Goal: Information Seeking & Learning: Check status

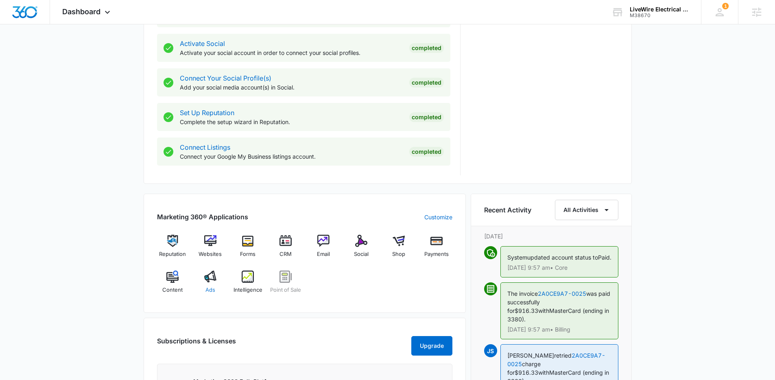
scroll to position [336, 0]
click at [207, 286] on span "Ads" at bounding box center [210, 289] width 10 height 8
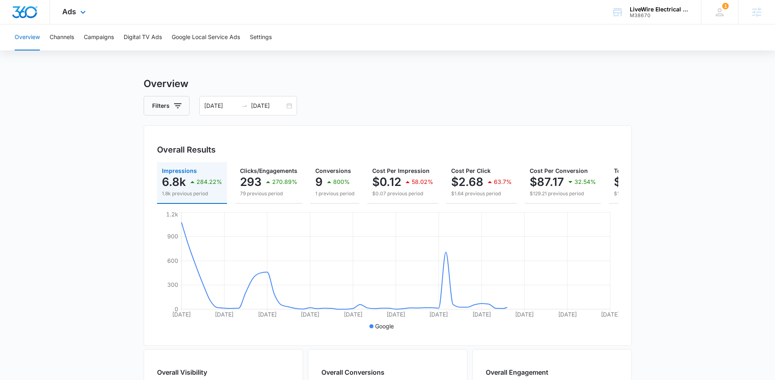
click at [71, 18] on div "Ads Apps Reputation Websites Forms CRM Email Social Shop Payments POS Content A…" at bounding box center [75, 12] width 50 height 24
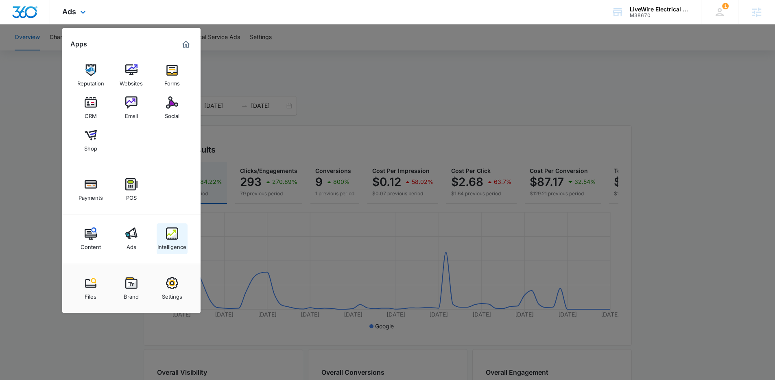
click at [181, 250] on link "Intelligence" at bounding box center [172, 238] width 31 height 31
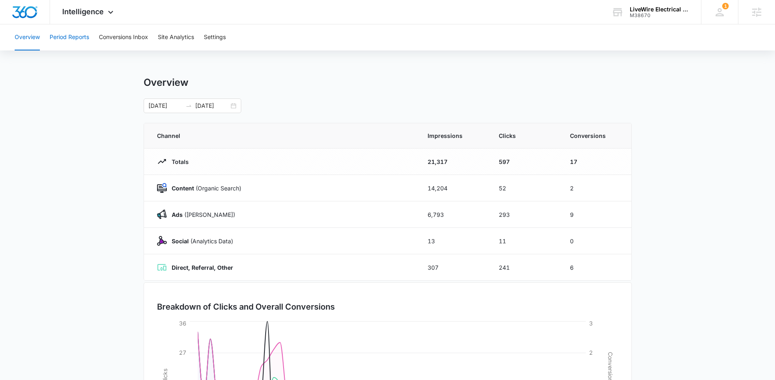
click at [76, 36] on button "Period Reports" at bounding box center [69, 37] width 39 height 26
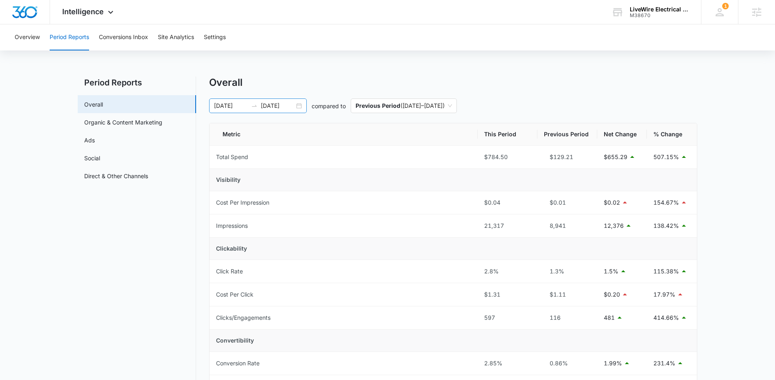
click at [300, 109] on div "[DATE] [DATE]" at bounding box center [258, 105] width 98 height 15
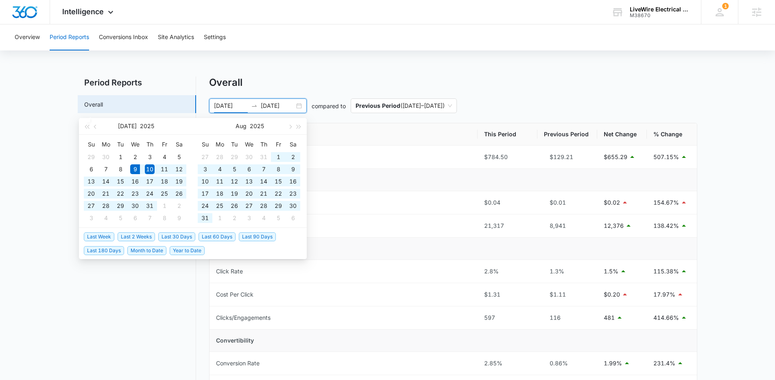
click at [226, 238] on span "Last 60 Days" at bounding box center [216, 236] width 37 height 9
type input "[DATE]"
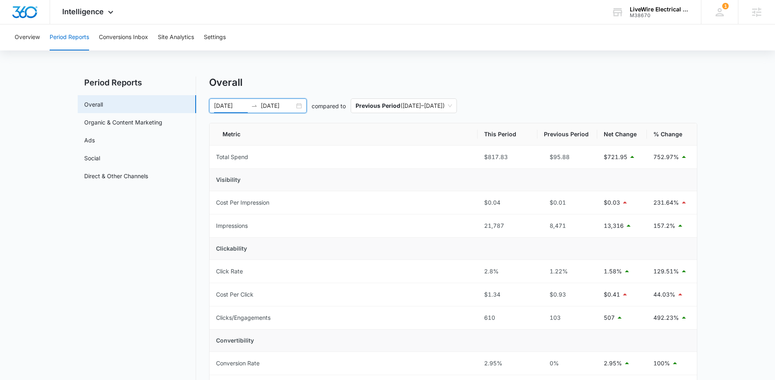
click at [298, 107] on div "[DATE] [DATE]" at bounding box center [258, 105] width 98 height 15
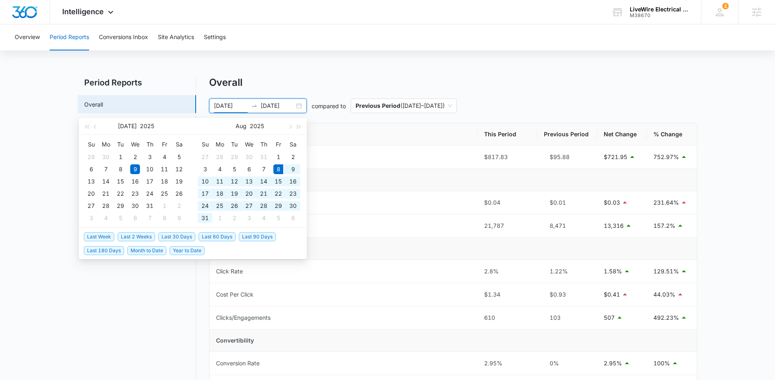
click at [182, 236] on span "Last 30 Days" at bounding box center [176, 236] width 37 height 9
type input "[DATE]"
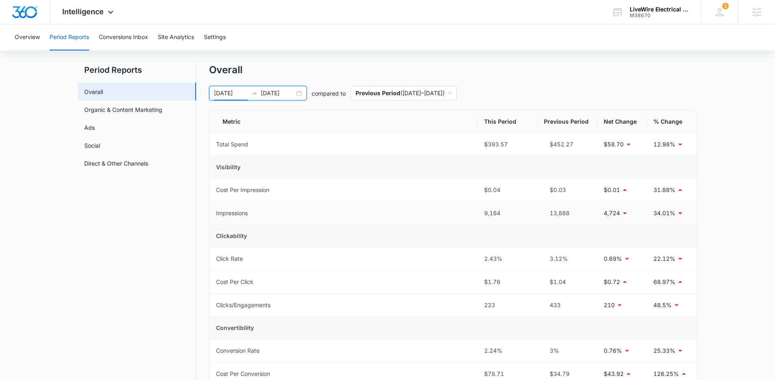
scroll to position [13, 0]
click at [64, 4] on div "Intelligence Apps Reputation Websites Forms CRM Email Social Shop Payments POS …" at bounding box center [89, 12] width 78 height 24
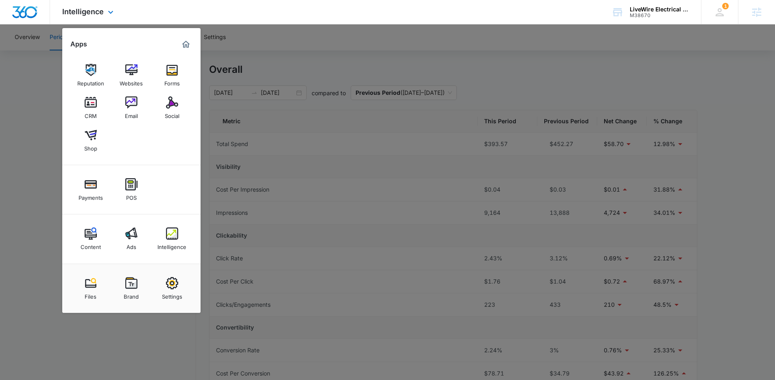
click at [11, 20] on div at bounding box center [25, 12] width 50 height 24
click at [20, 39] on div at bounding box center [387, 190] width 775 height 380
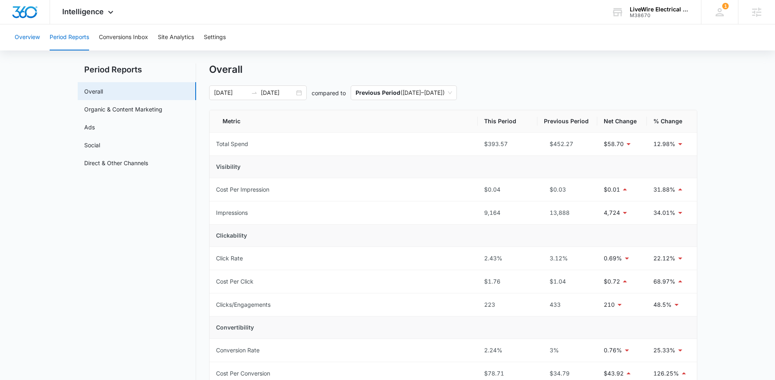
click at [23, 38] on button "Overview" at bounding box center [27, 37] width 25 height 26
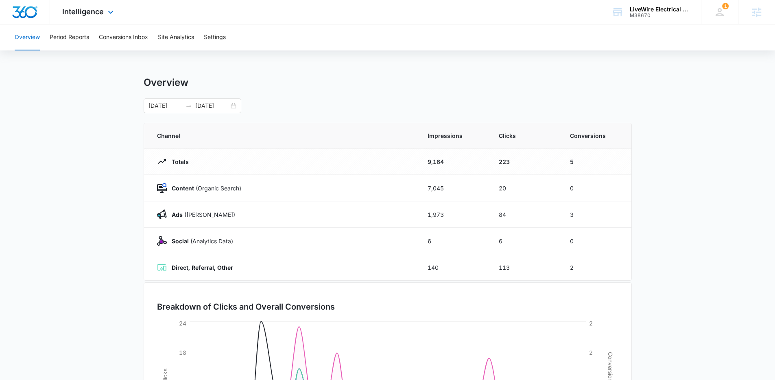
click at [99, 16] on div "Intelligence Apps Reputation Websites Forms CRM Email Social Shop Payments POS …" at bounding box center [89, 12] width 78 height 24
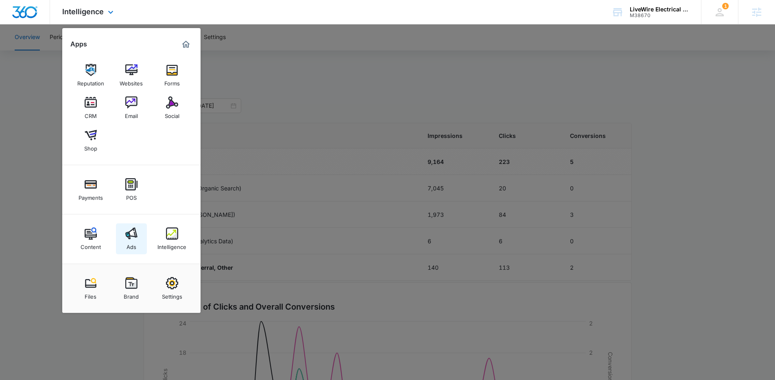
click at [129, 238] on img at bounding box center [131, 233] width 12 height 12
